Goal: Find specific page/section: Find specific page/section

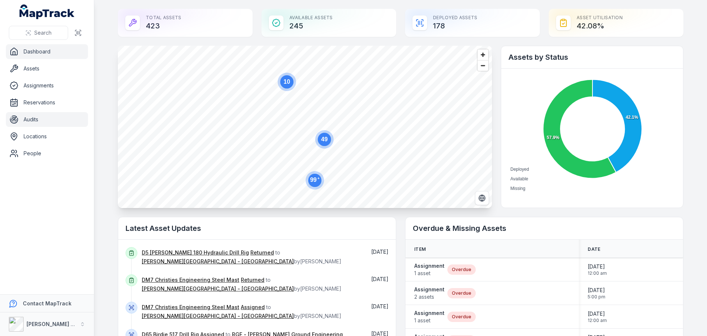
click at [49, 116] on link "Audits" at bounding box center [47, 119] width 82 height 15
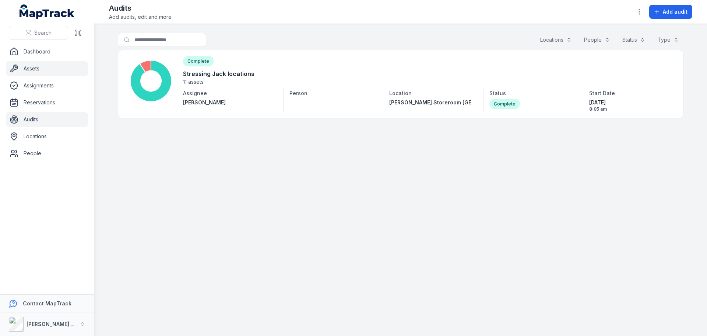
click at [42, 70] on link "Assets" at bounding box center [47, 68] width 82 height 15
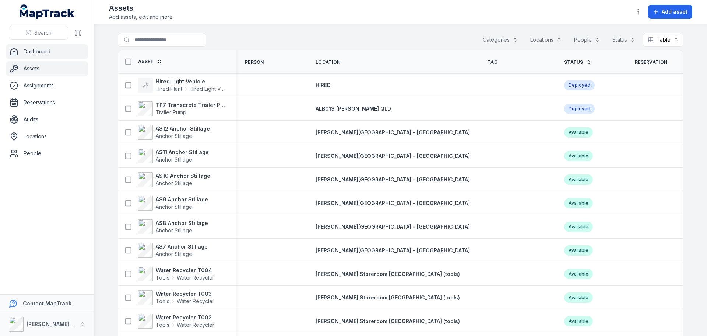
click at [41, 55] on link "Dashboard" at bounding box center [47, 51] width 82 height 15
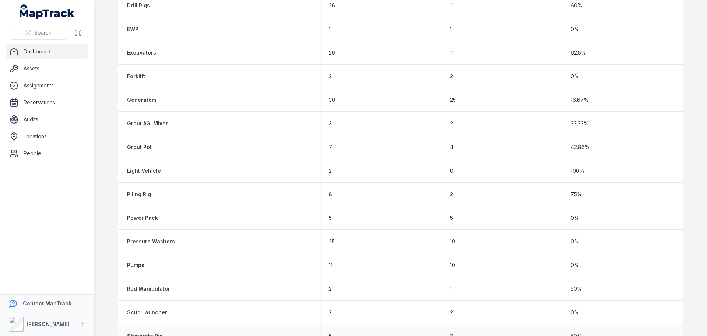
scroll to position [737, 0]
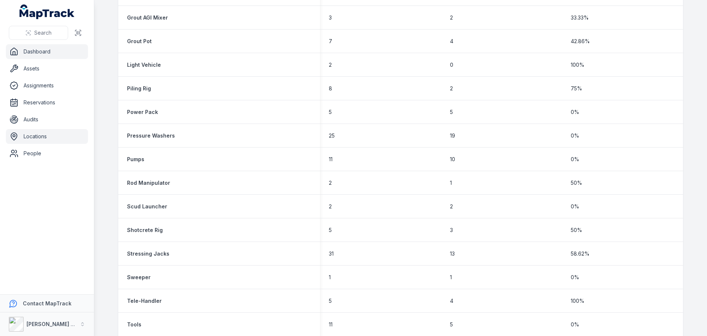
click at [35, 131] on link "Locations" at bounding box center [47, 136] width 82 height 15
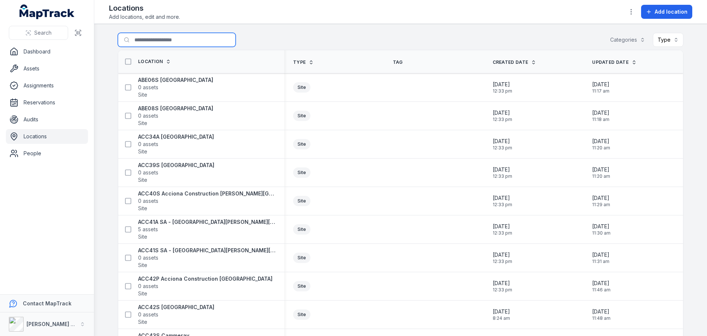
click at [136, 37] on input "Search for locations" at bounding box center [177, 40] width 118 height 14
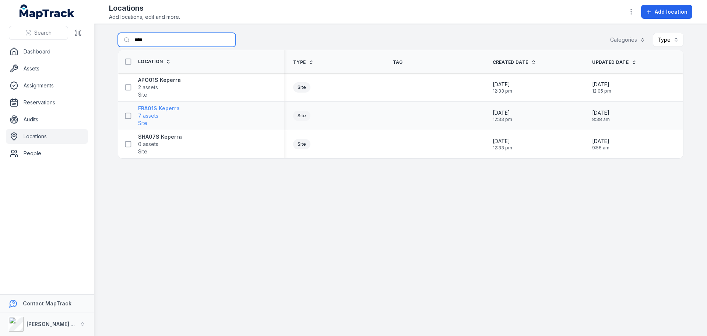
type input "****"
click at [158, 108] on strong "FRA01S Keperra" at bounding box center [159, 108] width 42 height 7
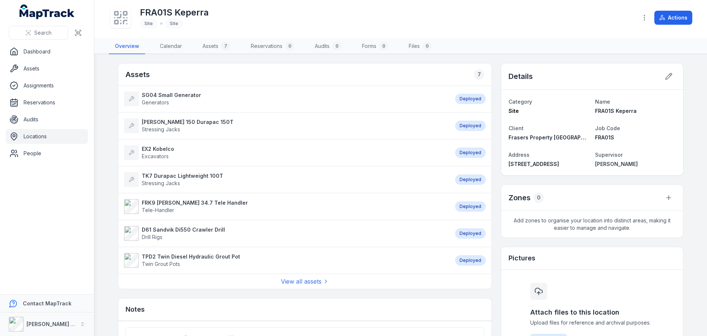
click at [165, 230] on strong "D61 Sandvik Di550 Crawler Drill" at bounding box center [183, 229] width 83 height 7
click at [163, 151] on strong "EX2 Kobelco" at bounding box center [158, 148] width 32 height 7
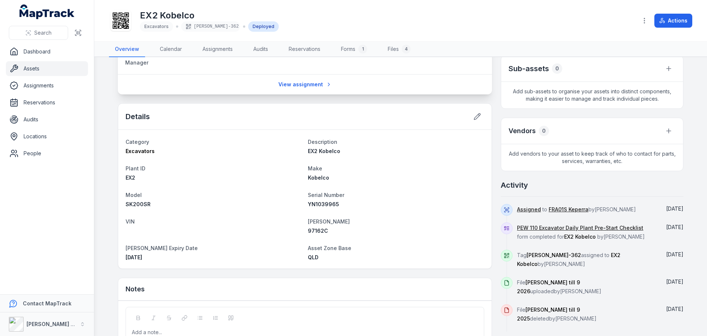
scroll to position [147, 0]
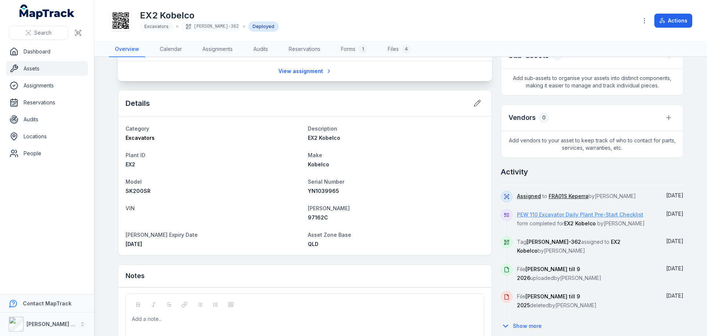
click at [539, 212] on link "PEW 110 Excavator Daily Plant Pre-Start Checklist" at bounding box center [580, 214] width 126 height 7
